Goal: Navigation & Orientation: Find specific page/section

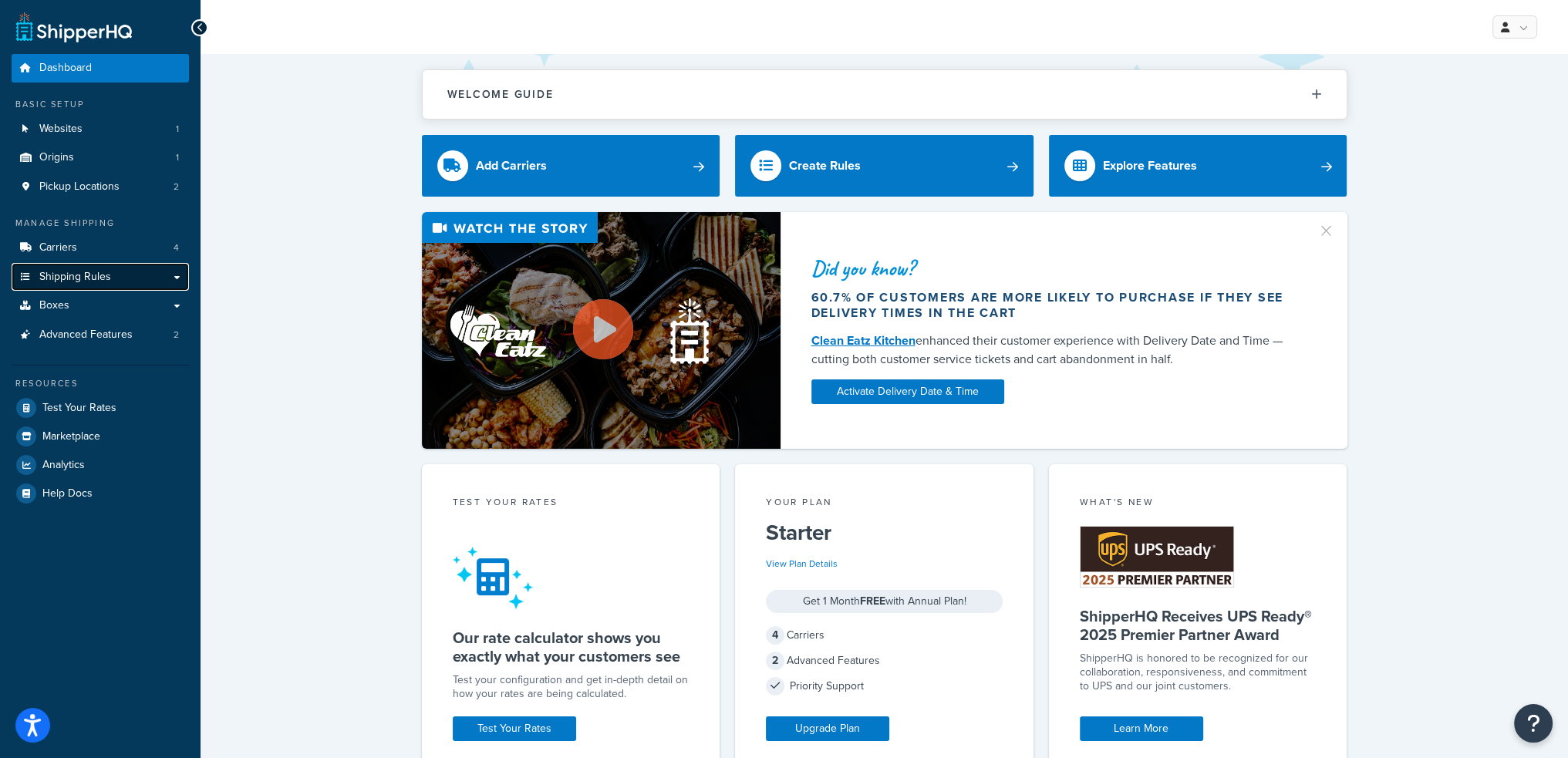
click at [99, 286] on link "Shipping Rules" at bounding box center [100, 277] width 177 height 28
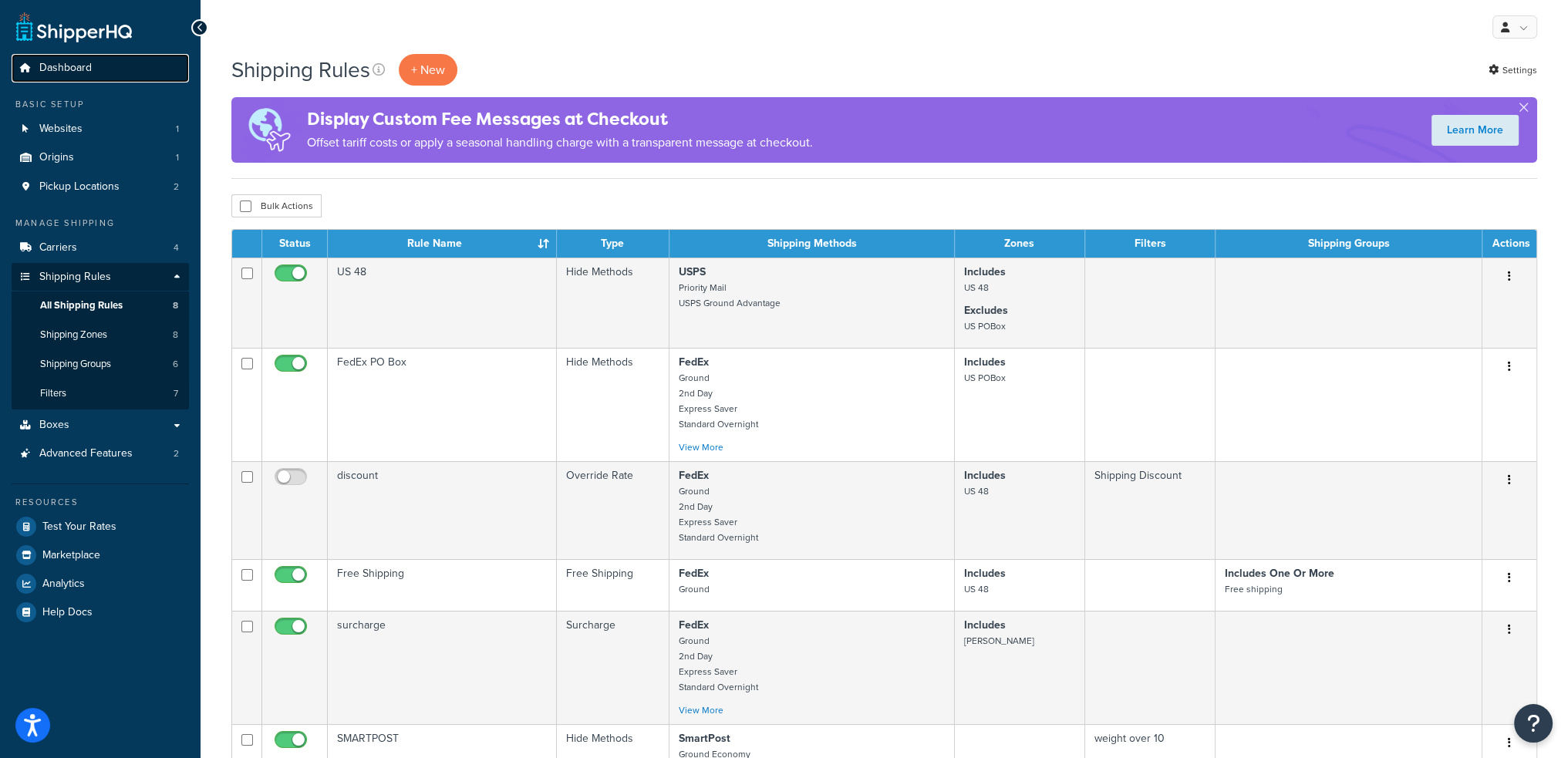
click at [73, 80] on link "Dashboard" at bounding box center [100, 68] width 177 height 28
